Goal: Check status: Check status

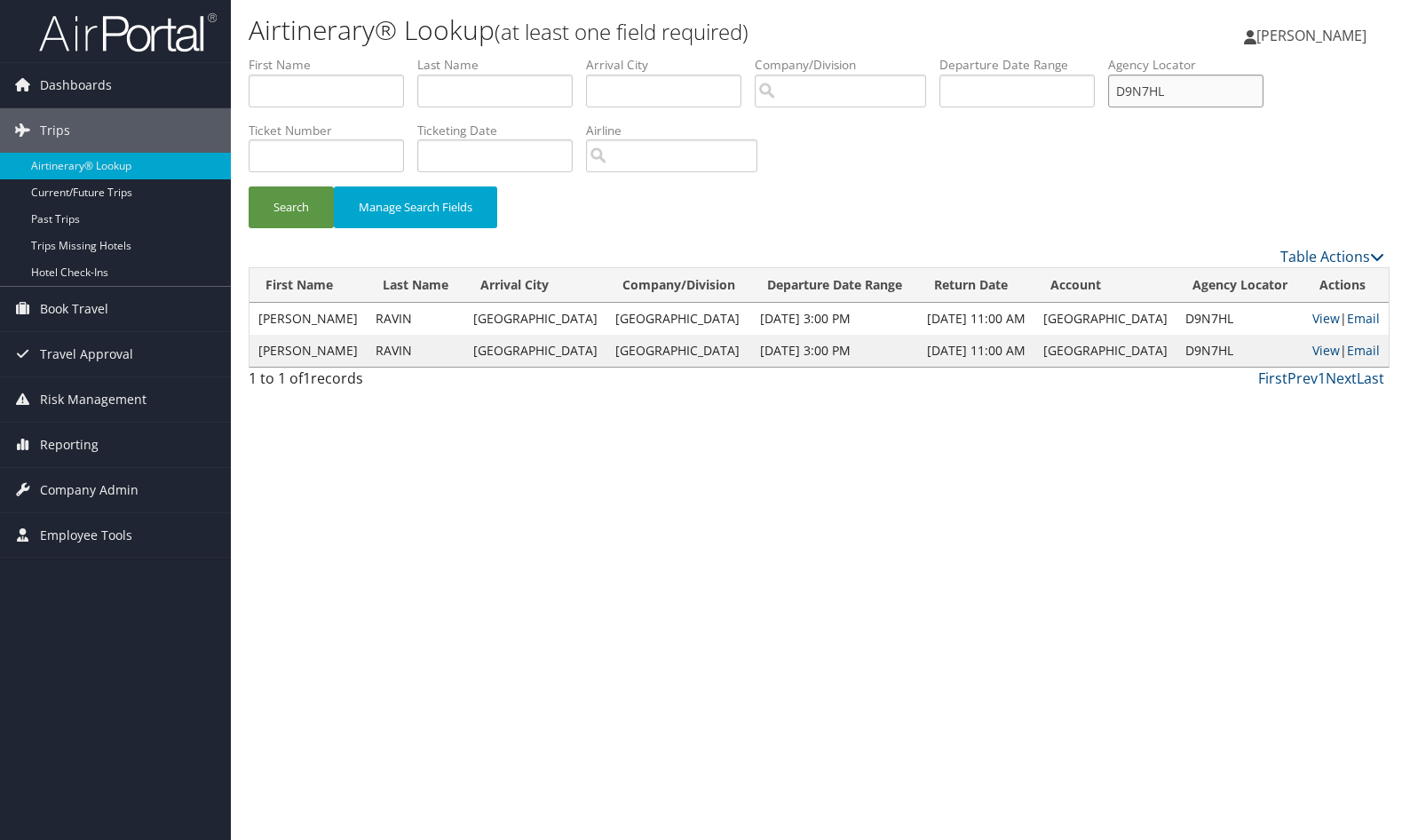
drag, startPoint x: 1012, startPoint y: 130, endPoint x: 930, endPoint y: 144, distance: 83.2
click at [931, 143] on form "First Name Last Name Departure City Arrival City Company/Division Airport/City …" at bounding box center [816, 150] width 1135 height 190
paste input "MJND/"
type input "D9MJND"
click at [306, 207] on button "Search" at bounding box center [292, 206] width 85 height 42
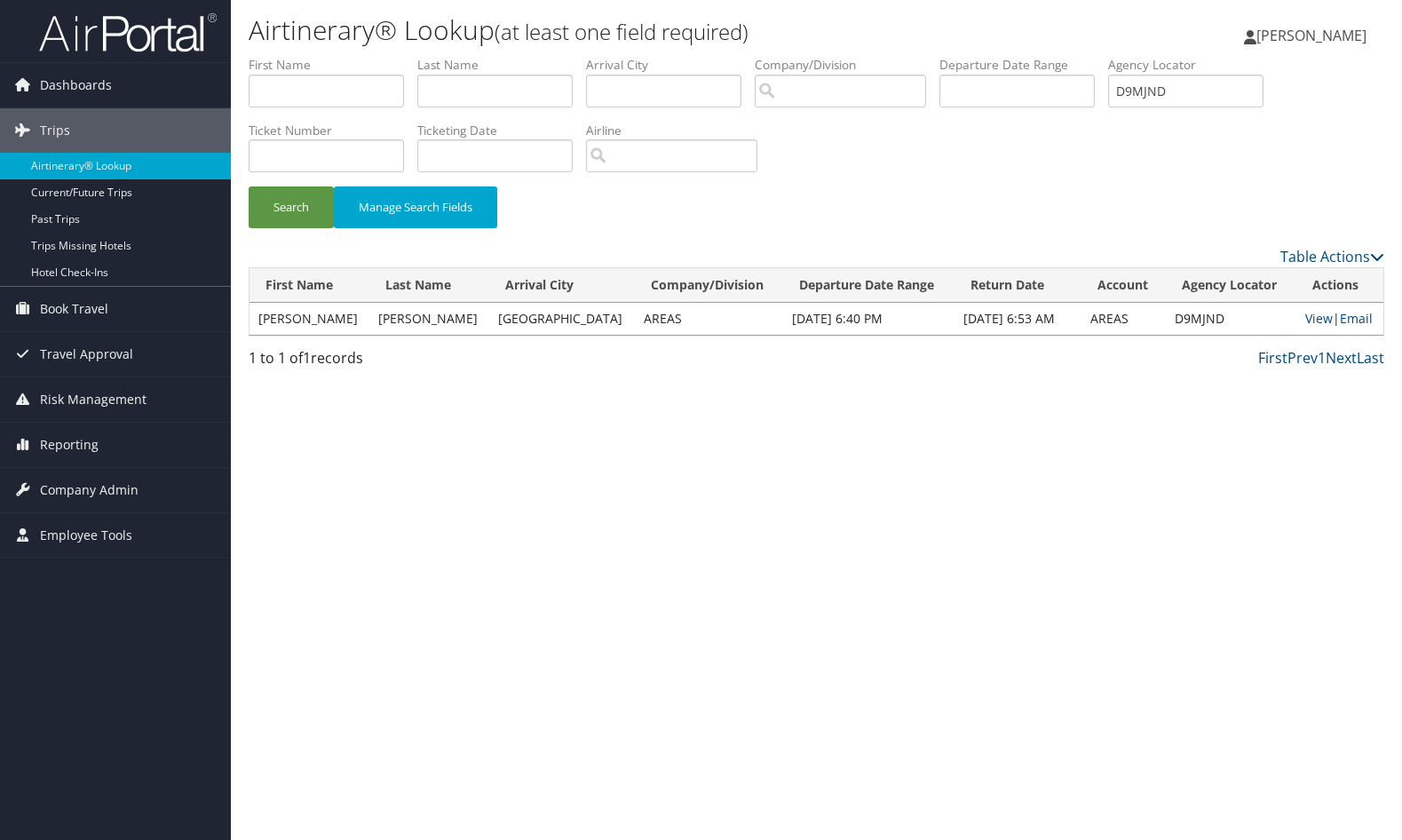
drag, startPoint x: 809, startPoint y: 510, endPoint x: 1123, endPoint y: 360, distance: 348.0
click at [809, 509] on div "Airtinerary® Lookup (at least one field required) [PERSON_NAME] [PERSON_NAME] M…" at bounding box center [815, 420] width 1171 height 840
click at [1125, 176] on div "Search Manage Search Fields" at bounding box center [816, 150] width 1162 height 190
click at [1305, 310] on link "View" at bounding box center [1319, 318] width 28 height 17
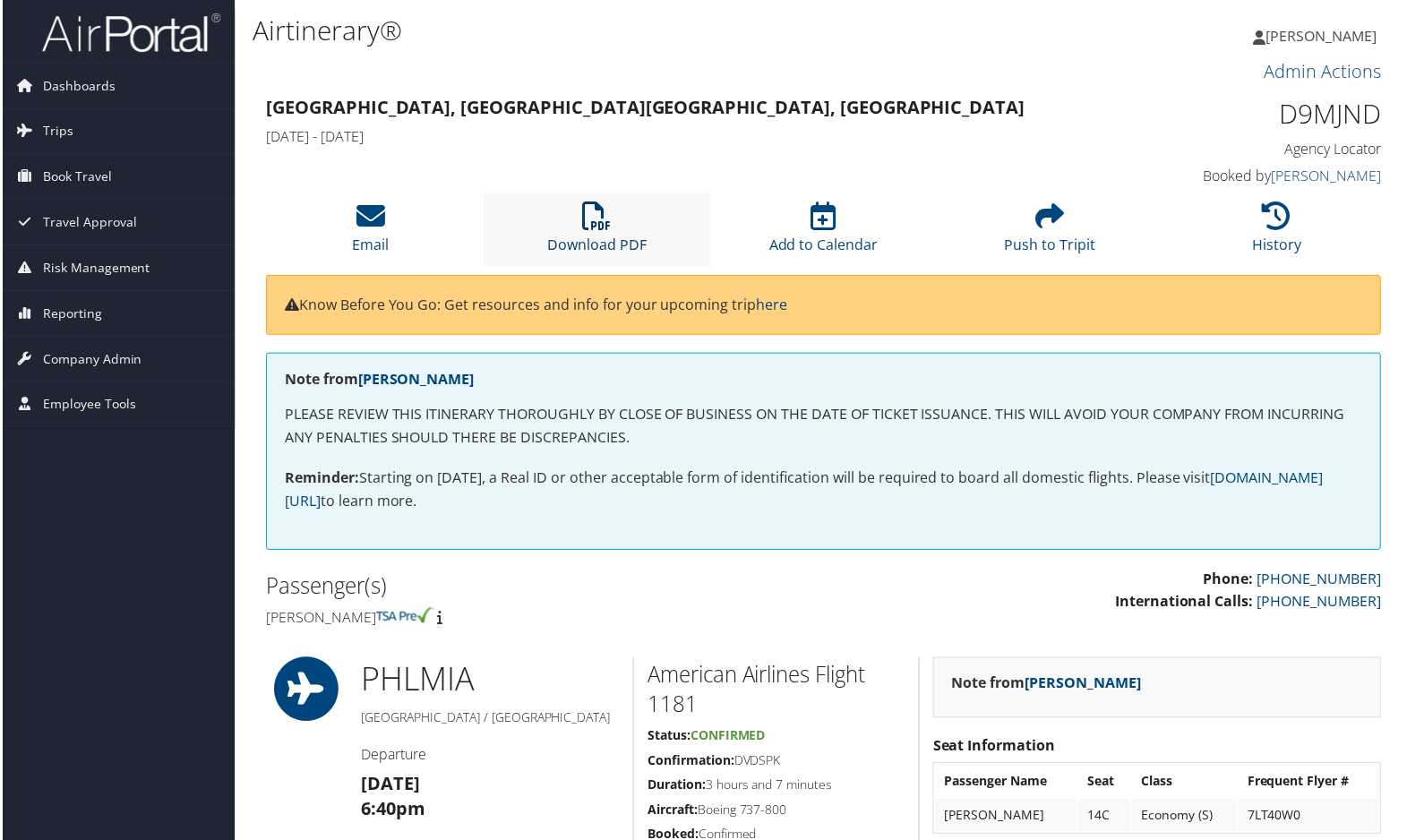
click at [596, 223] on icon at bounding box center [597, 217] width 29 height 29
